Goal: Book appointment/travel/reservation

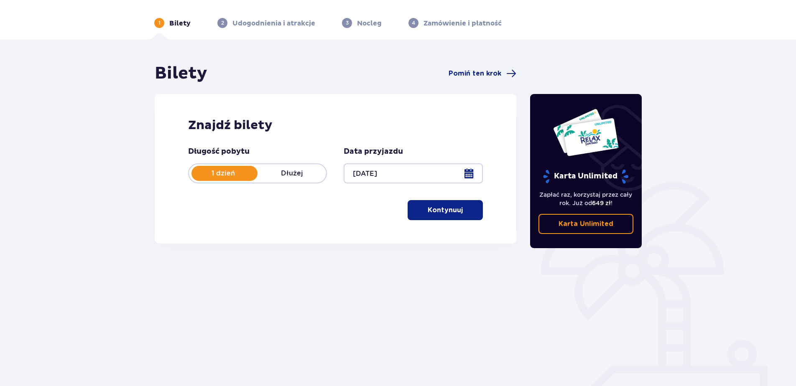
scroll to position [40, 0]
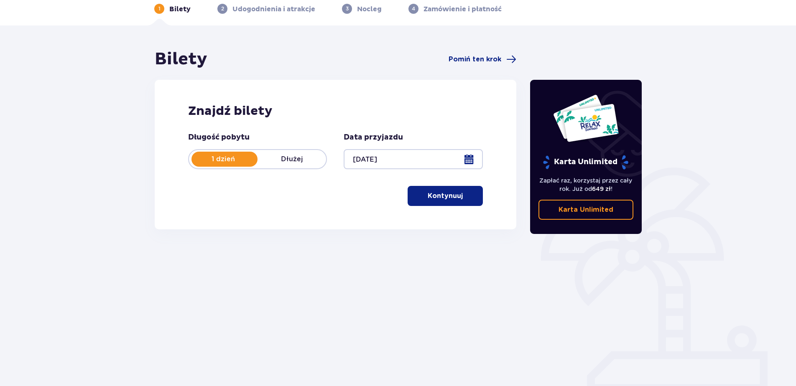
click at [454, 200] on p "Kontynuuj" at bounding box center [444, 195] width 35 height 9
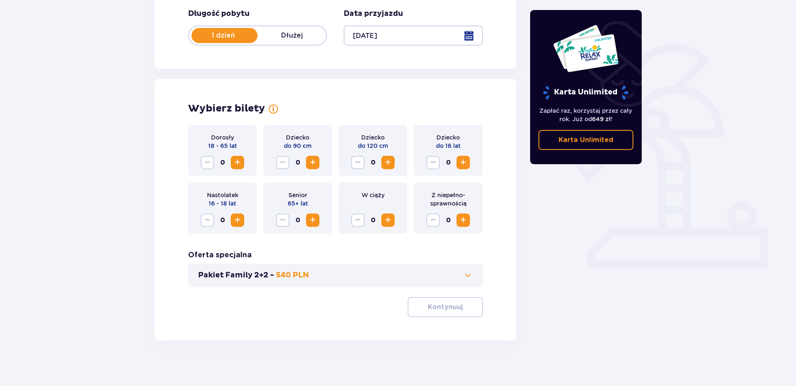
scroll to position [168, 0]
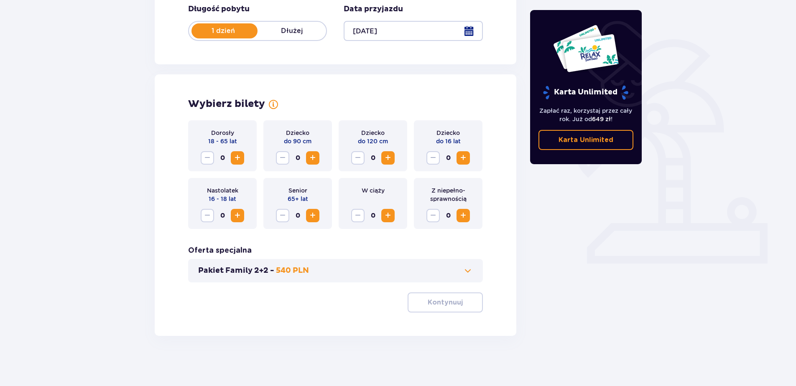
click at [236, 163] on span "Zwiększ" at bounding box center [237, 158] width 10 height 10
click at [234, 223] on div "Nastolatek 16 - 18 lat 0" at bounding box center [222, 203] width 69 height 51
click at [235, 216] on span "Zwiększ" at bounding box center [237, 216] width 10 height 10
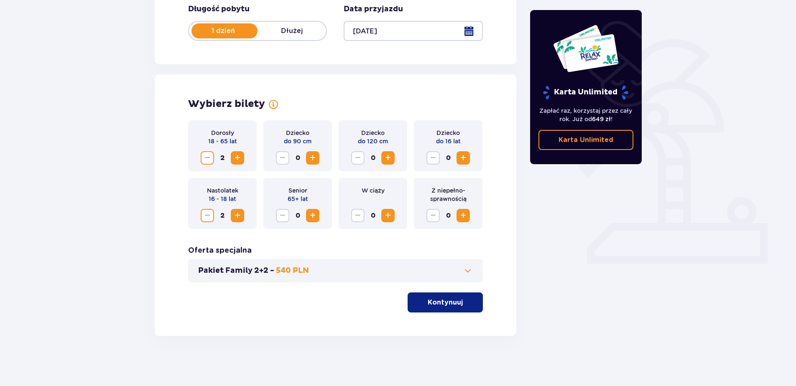
click at [465, 301] on span "button" at bounding box center [464, 302] width 10 height 10
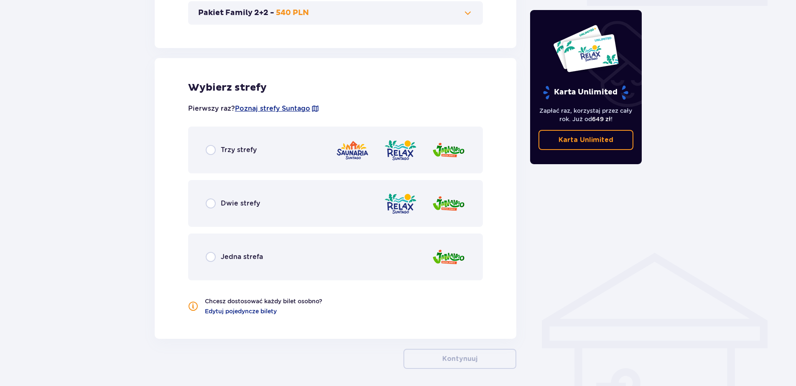
scroll to position [375, 0]
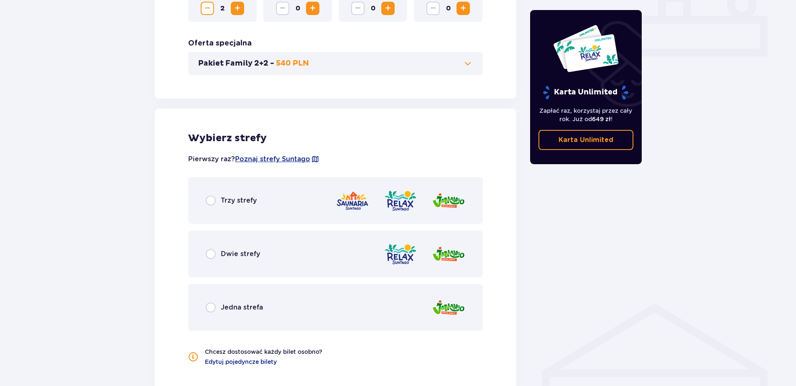
click at [216, 259] on div "Dwie strefy" at bounding box center [233, 254] width 54 height 10
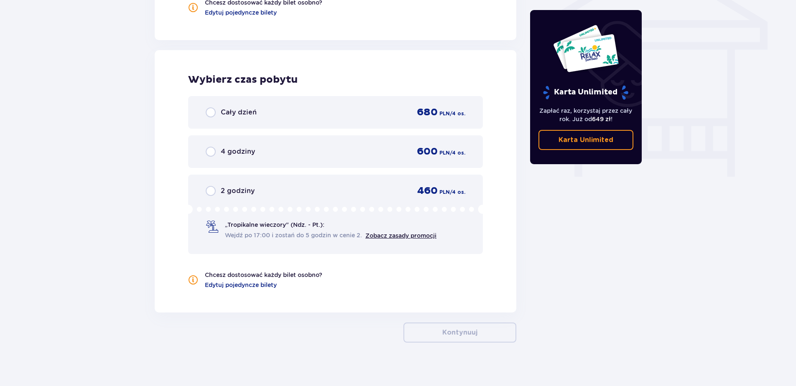
scroll to position [731, 0]
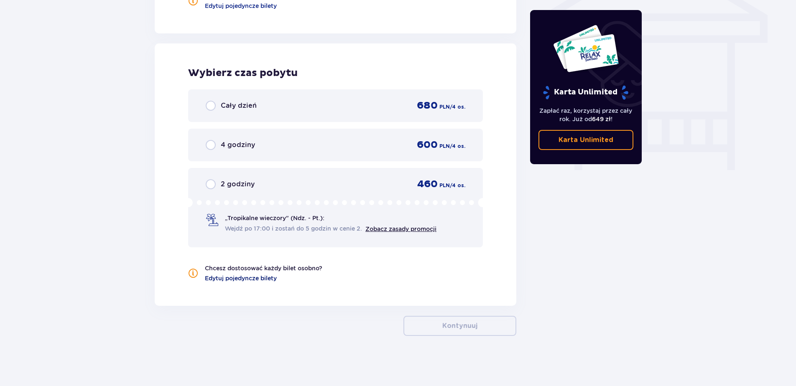
click at [218, 277] on span "Edytuj pojedyncze bilety" at bounding box center [241, 278] width 72 height 8
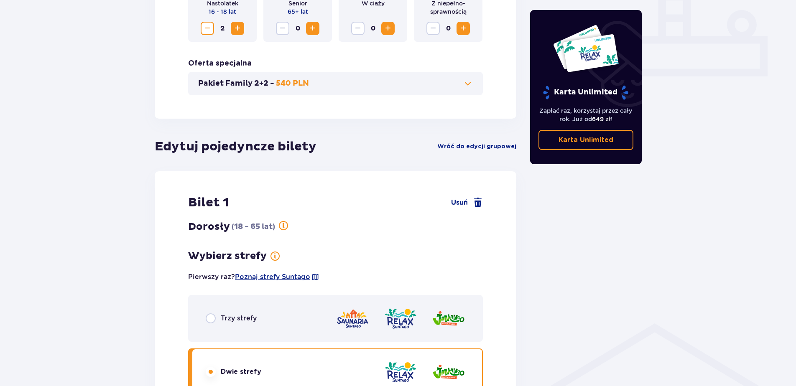
scroll to position [338, 0]
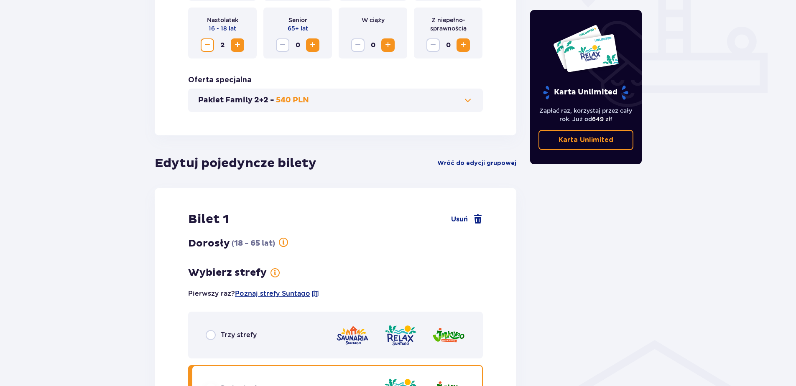
click at [482, 166] on span "Wróć do edycji grupowej" at bounding box center [476, 163] width 79 height 8
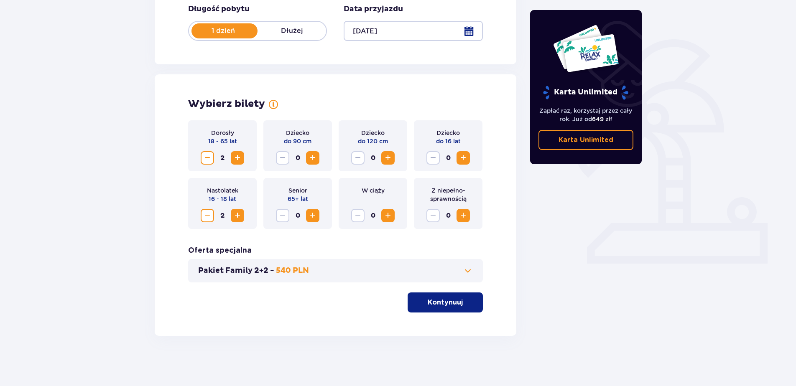
scroll to position [168, 0]
click at [471, 305] on button "Kontynuuj" at bounding box center [444, 302] width 75 height 20
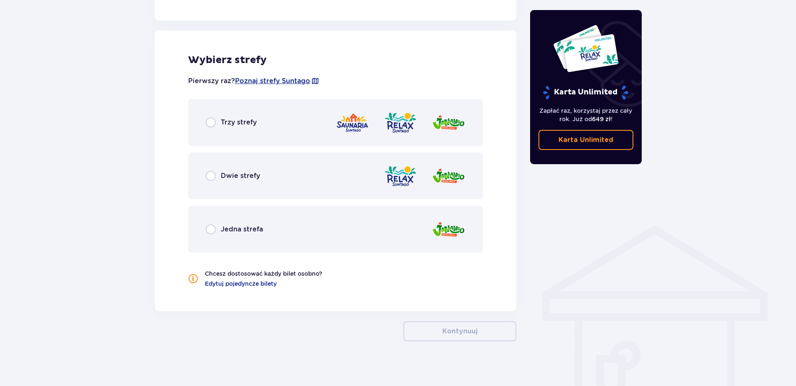
scroll to position [459, 0]
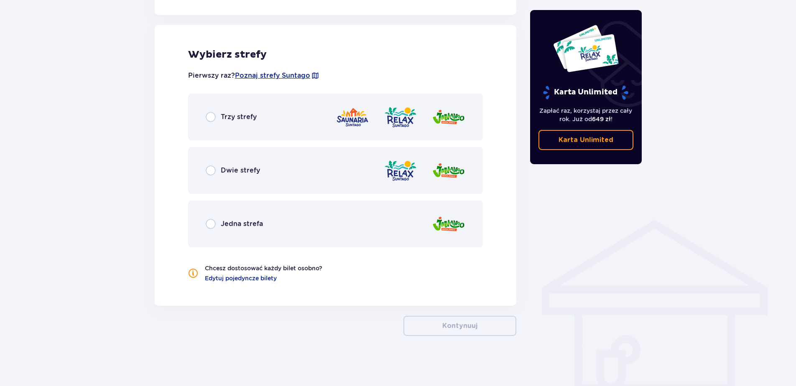
click at [210, 171] on input "radio" at bounding box center [211, 170] width 10 height 10
radio input "true"
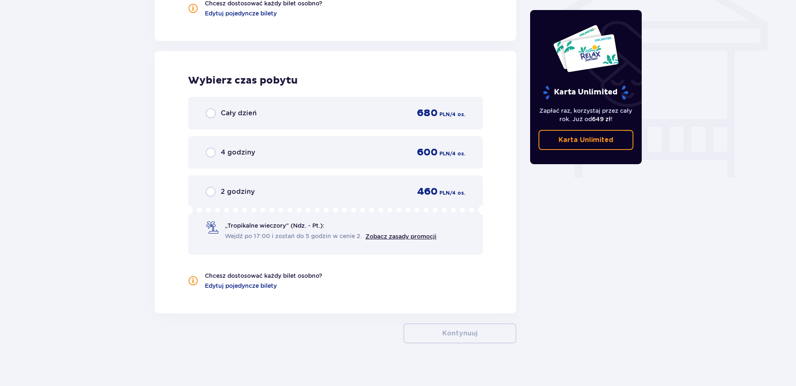
scroll to position [731, 0]
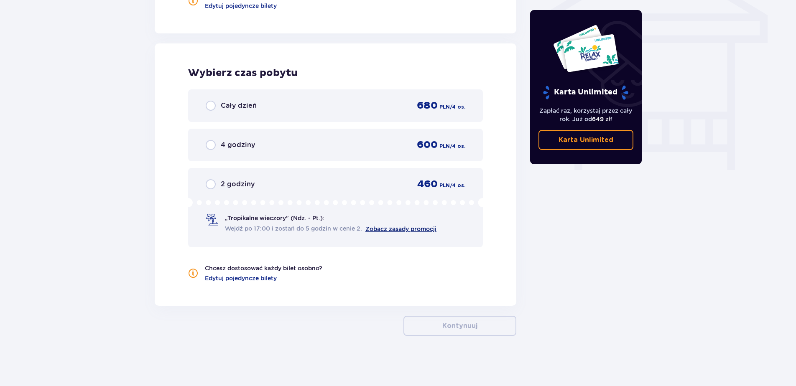
click at [400, 229] on link "Zobacz zasady promocji" at bounding box center [400, 229] width 71 height 7
click at [413, 227] on link "Zobacz zasady promocji" at bounding box center [400, 229] width 71 height 7
click at [213, 186] on input "radio" at bounding box center [211, 184] width 10 height 10
radio input "true"
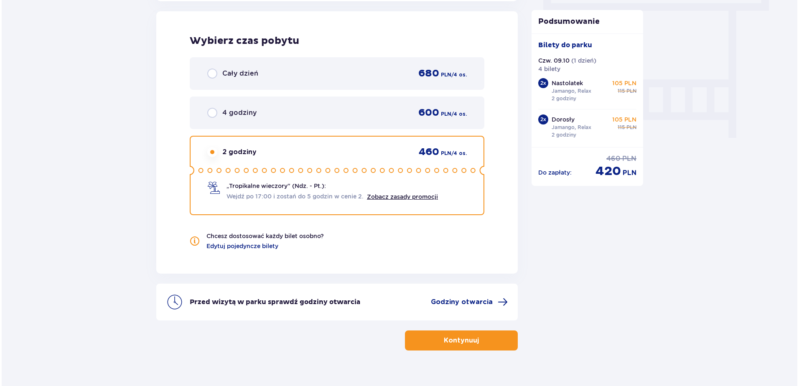
scroll to position [778, 0]
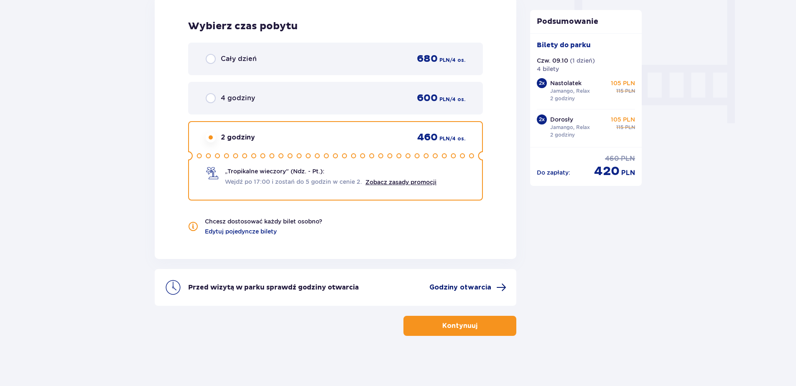
click at [475, 288] on span "Godziny otwarcia" at bounding box center [460, 287] width 62 height 9
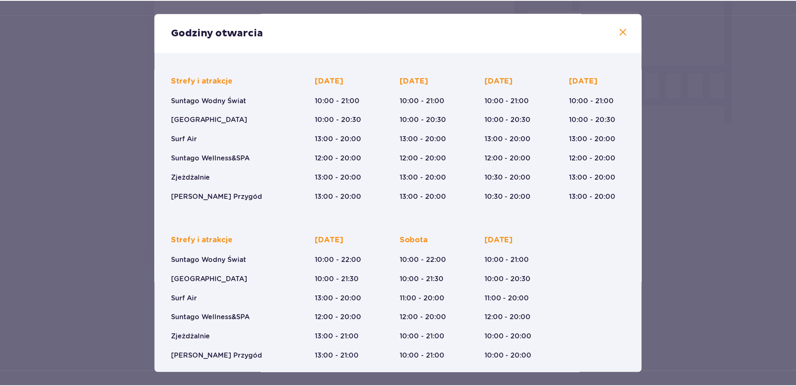
scroll to position [56, 0]
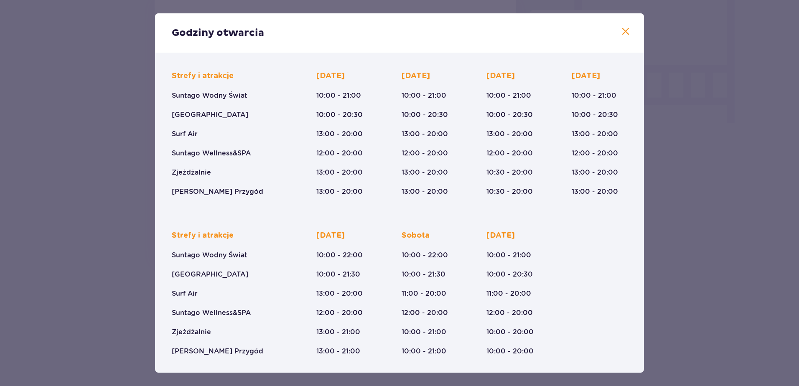
click at [621, 31] on span at bounding box center [625, 32] width 10 height 10
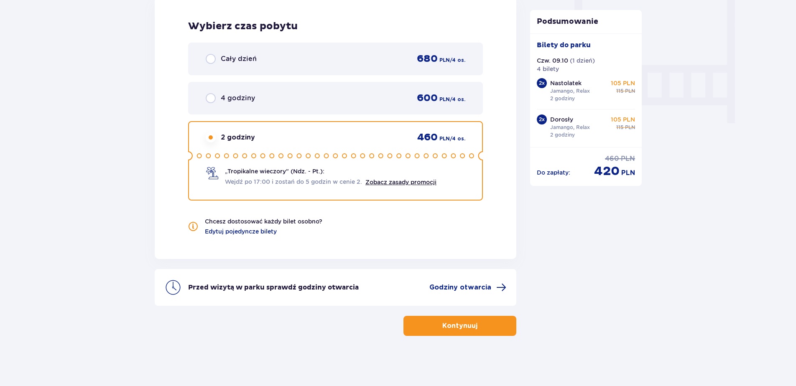
click at [496, 325] on button "Kontynuuj" at bounding box center [459, 326] width 113 height 20
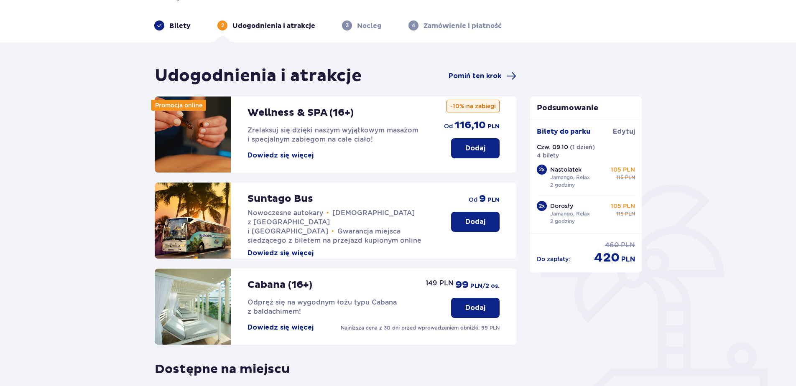
scroll to position [42, 0]
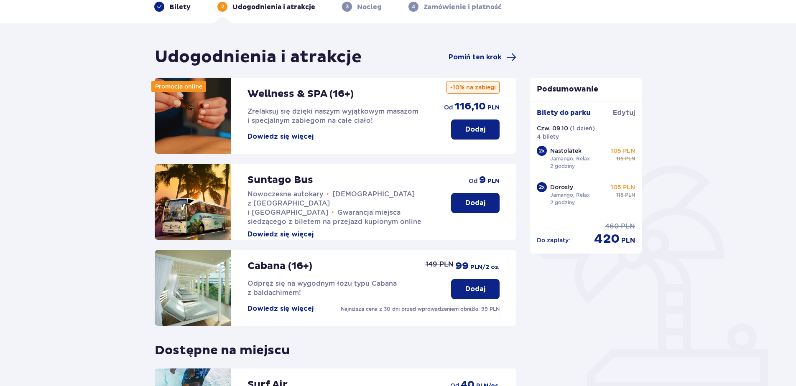
click at [481, 203] on p "Dodaj" at bounding box center [475, 202] width 20 height 9
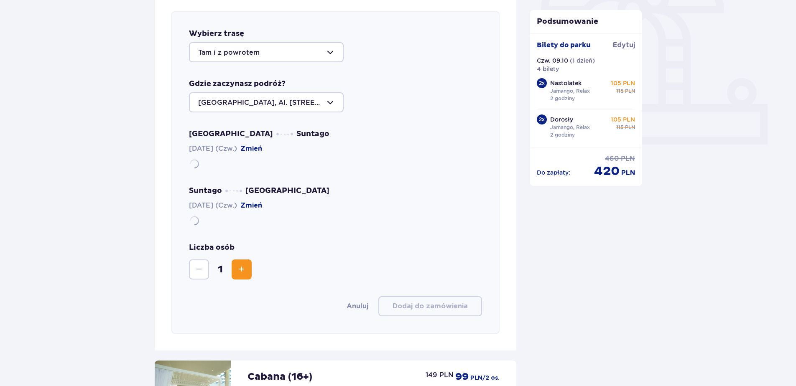
scroll to position [288, 0]
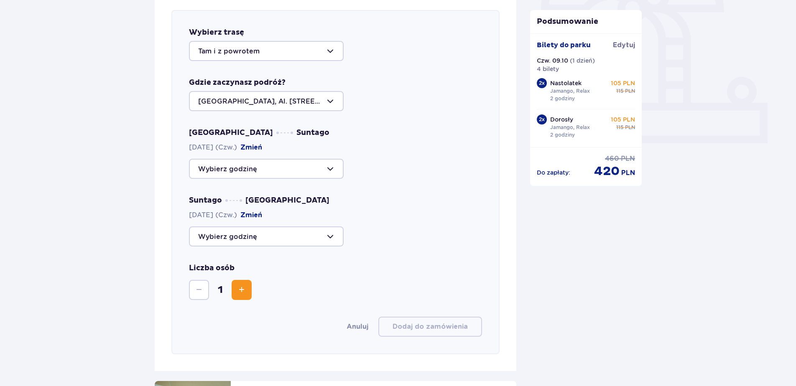
click at [324, 173] on div at bounding box center [266, 169] width 155 height 20
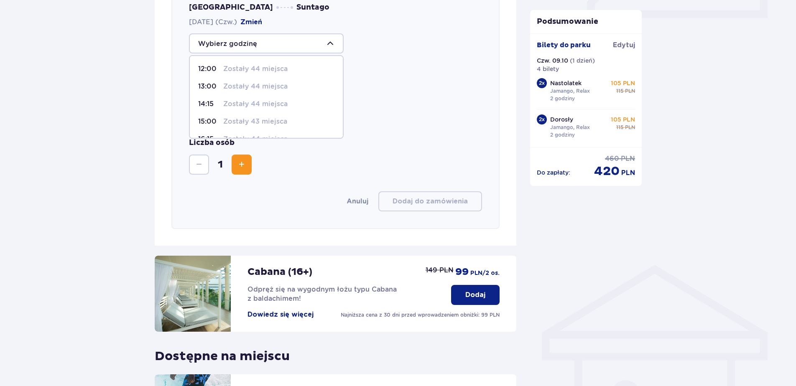
scroll to position [84, 0]
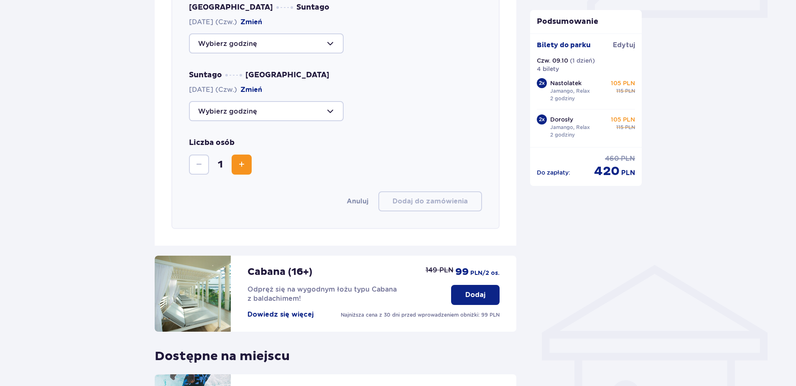
click at [386, 90] on div "Suntago [GEOGRAPHIC_DATA] [DATE] (Czw.) [GEOGRAPHIC_DATA]" at bounding box center [335, 95] width 293 height 51
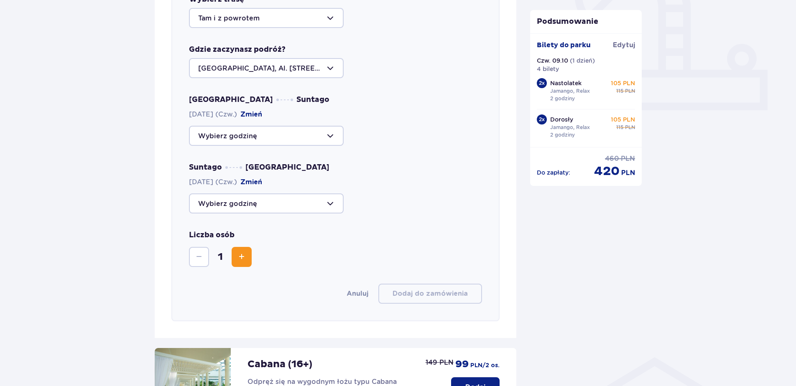
scroll to position [330, 0]
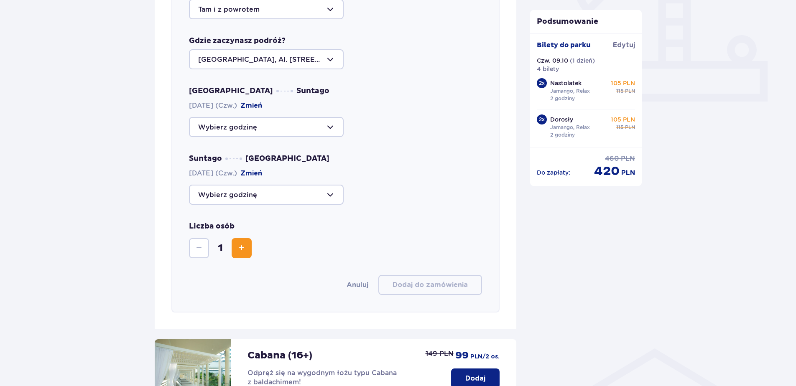
click at [300, 194] on div at bounding box center [266, 195] width 155 height 20
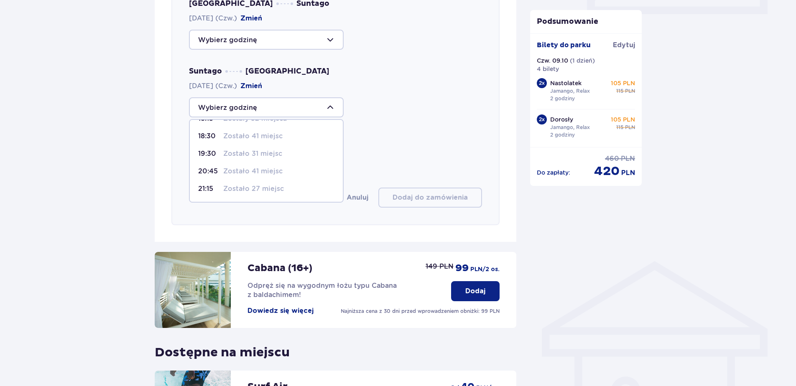
scroll to position [414, 0]
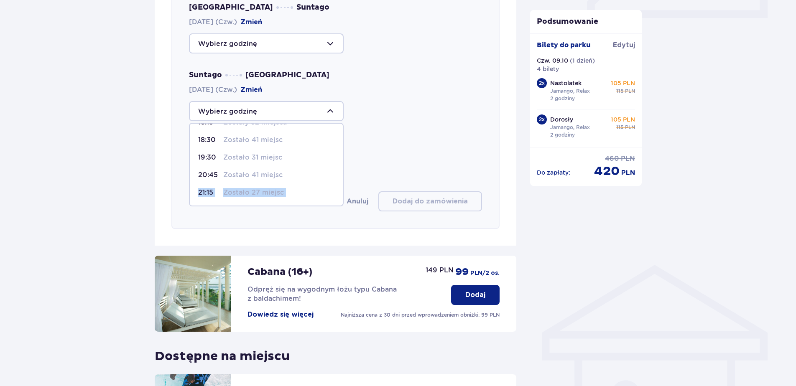
drag, startPoint x: 340, startPoint y: 175, endPoint x: 345, endPoint y: 158, distance: 18.0
click at [345, 158] on div "Wybierz trasę Tam i z powrotem Gdzie zaczynasz podróż? [GEOGRAPHIC_DATA], Al. […" at bounding box center [335, 57] width 328 height 344
drag, startPoint x: 345, startPoint y: 158, endPoint x: 338, endPoint y: 140, distance: 18.7
click at [338, 140] on span "12:00 Zostały 44 miejsca 14:00 Zostało 40 miejsc 18:15 Zostały 32 miejsca 18:30…" at bounding box center [266, 165] width 155 height 84
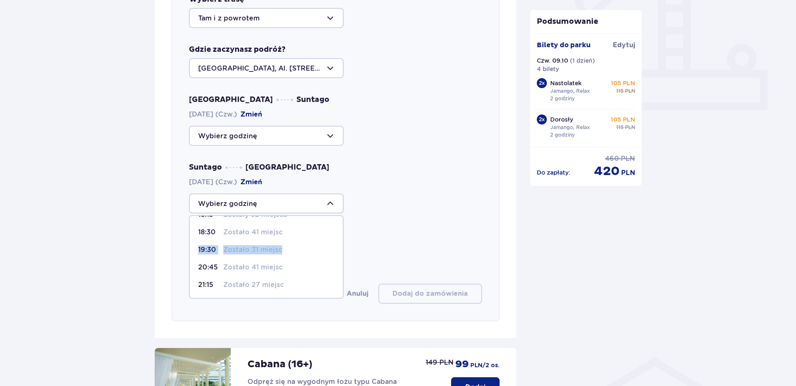
scroll to position [372, 0]
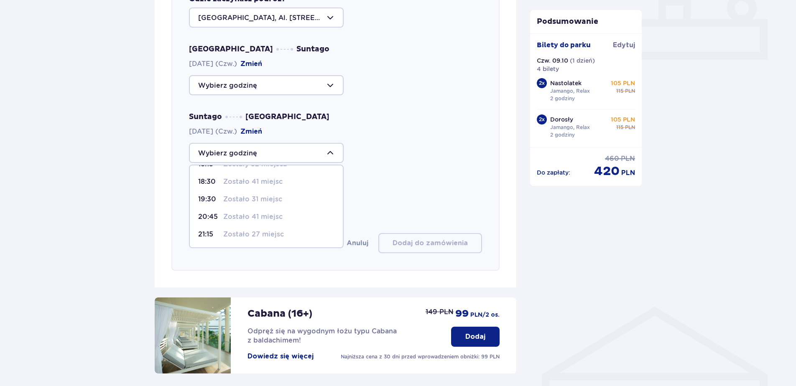
click at [321, 86] on div at bounding box center [266, 85] width 155 height 20
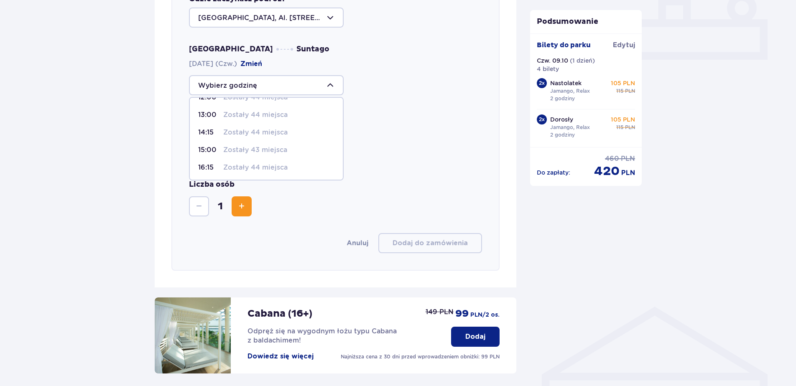
scroll to position [84, 0]
click at [392, 126] on div "Suntago [GEOGRAPHIC_DATA] [DATE] (Czw.) [GEOGRAPHIC_DATA]" at bounding box center [335, 137] width 293 height 51
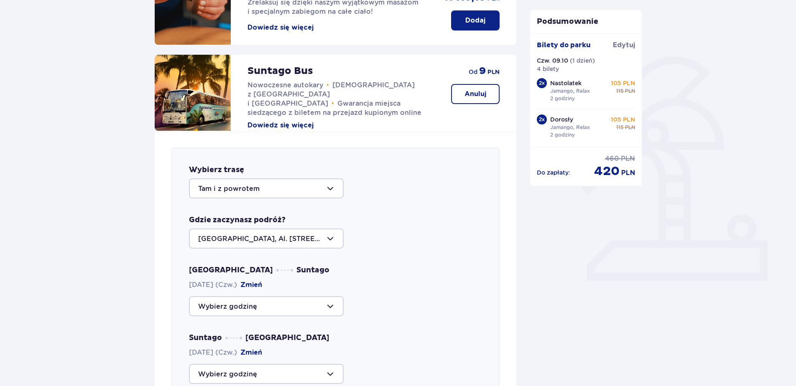
scroll to position [0, 0]
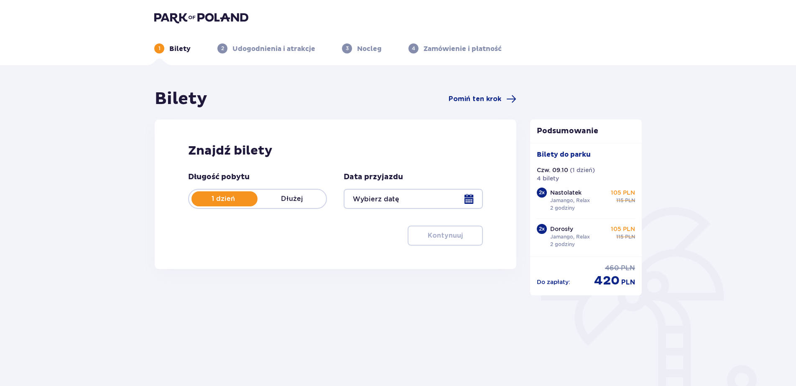
scroll to position [61, 0]
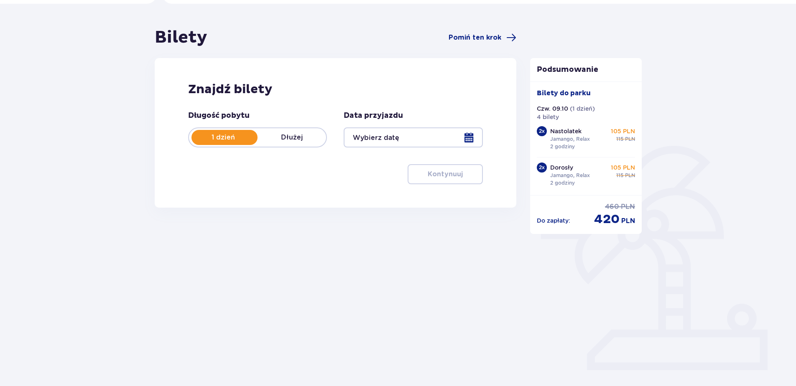
type input "[DATE]"
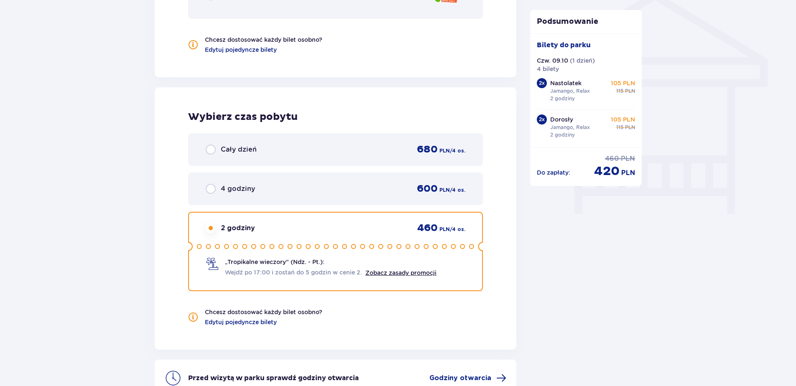
scroll to position [688, 0]
click at [215, 150] on input "radio" at bounding box center [211, 149] width 10 height 10
radio input "true"
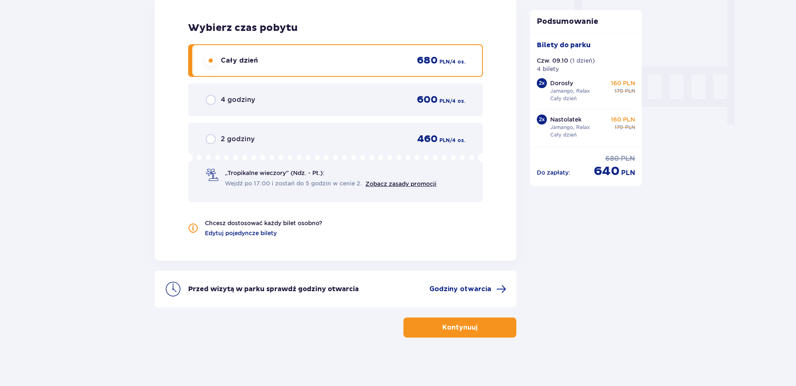
scroll to position [778, 0]
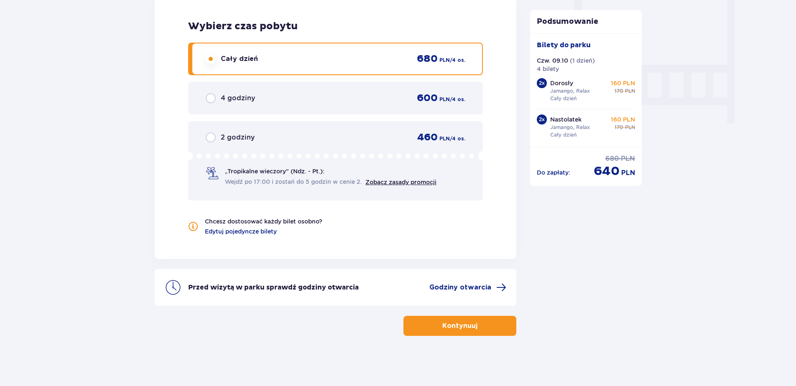
click at [209, 101] on input "radio" at bounding box center [211, 98] width 10 height 10
radio input "true"
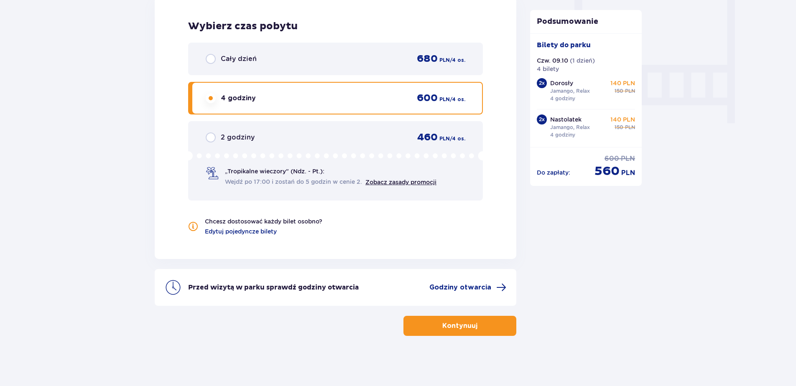
click at [215, 56] on input "radio" at bounding box center [211, 59] width 10 height 10
radio input "true"
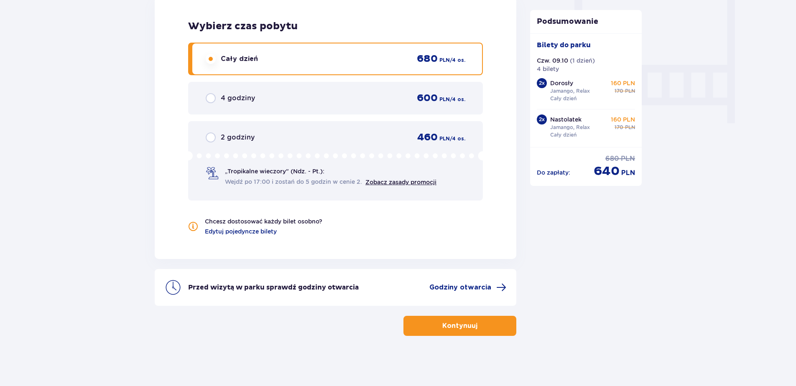
click at [474, 324] on span "button" at bounding box center [479, 326] width 10 height 10
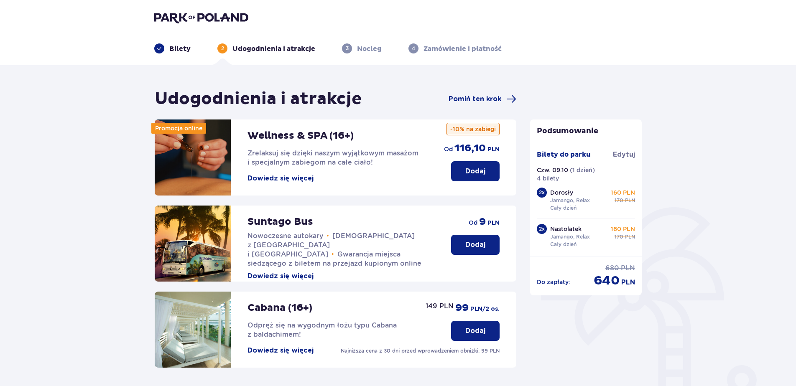
click at [468, 244] on p "Dodaj" at bounding box center [475, 244] width 20 height 9
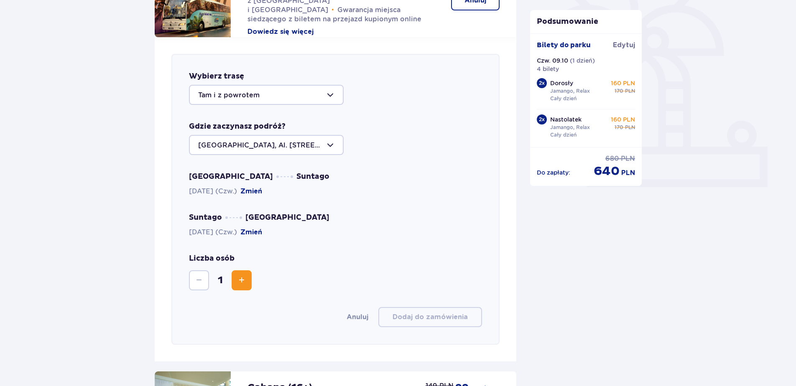
scroll to position [288, 0]
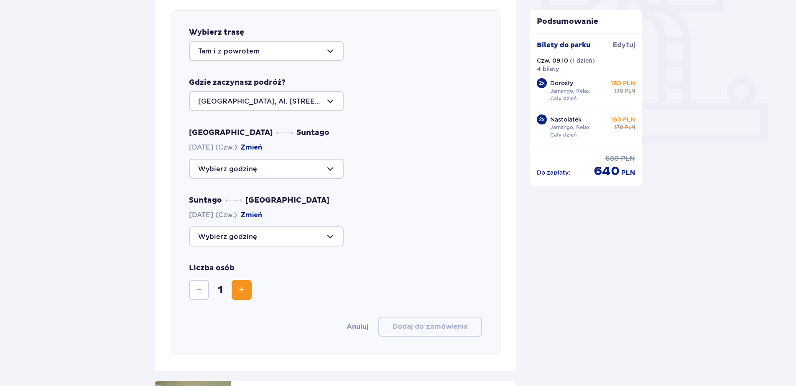
click at [261, 239] on div at bounding box center [266, 236] width 155 height 20
click at [250, 318] on p "Zostało 27 miejsc" at bounding box center [253, 317] width 61 height 9
type input "21:15"
click at [243, 294] on span "Zwiększ" at bounding box center [241, 290] width 10 height 10
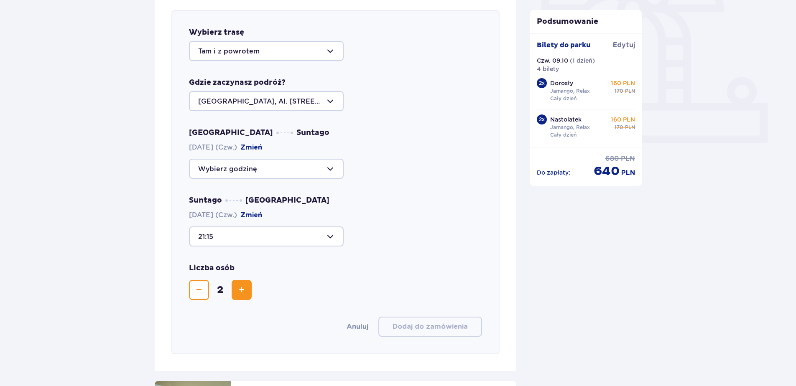
click at [243, 294] on span "Zwiększ" at bounding box center [241, 290] width 10 height 10
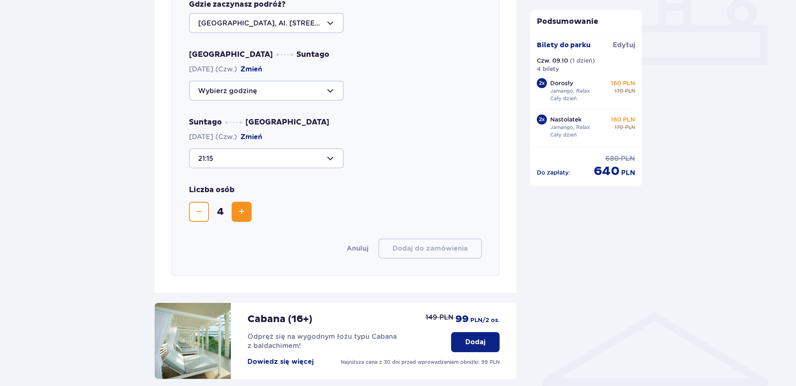
scroll to position [372, 0]
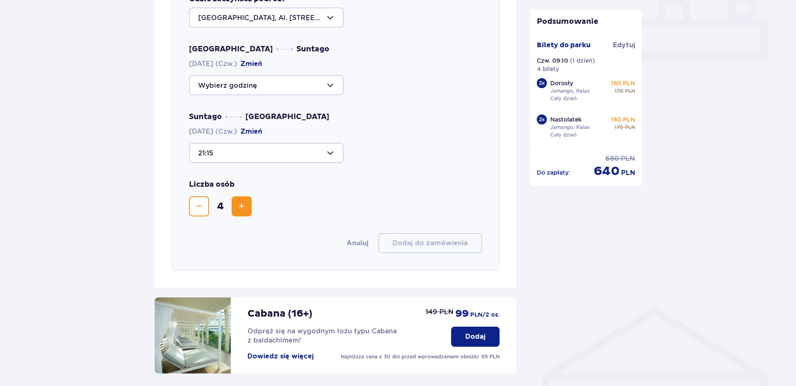
click at [294, 88] on div at bounding box center [266, 85] width 155 height 20
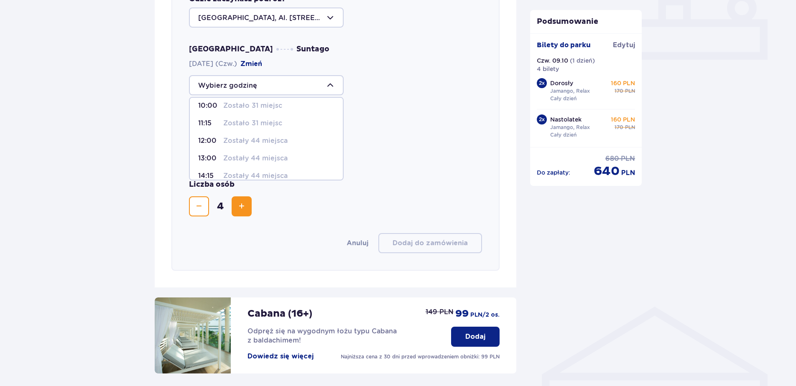
scroll to position [84, 0]
click at [253, 164] on p "Zostały 44 miejsca" at bounding box center [255, 166] width 64 height 9
type input "16:15"
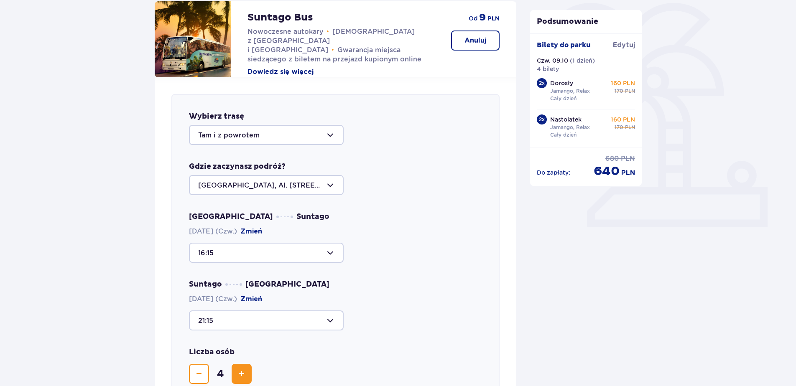
scroll to position [205, 0]
